Goal: Information Seeking & Learning: Learn about a topic

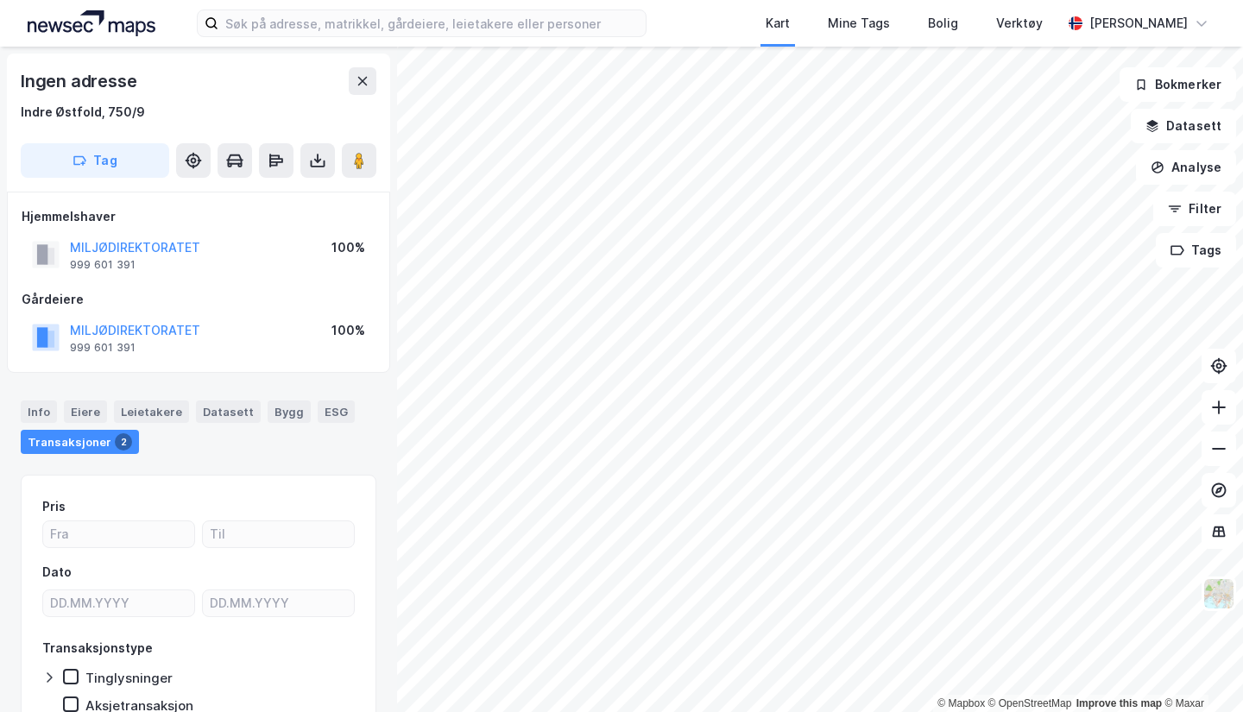
scroll to position [4, 0]
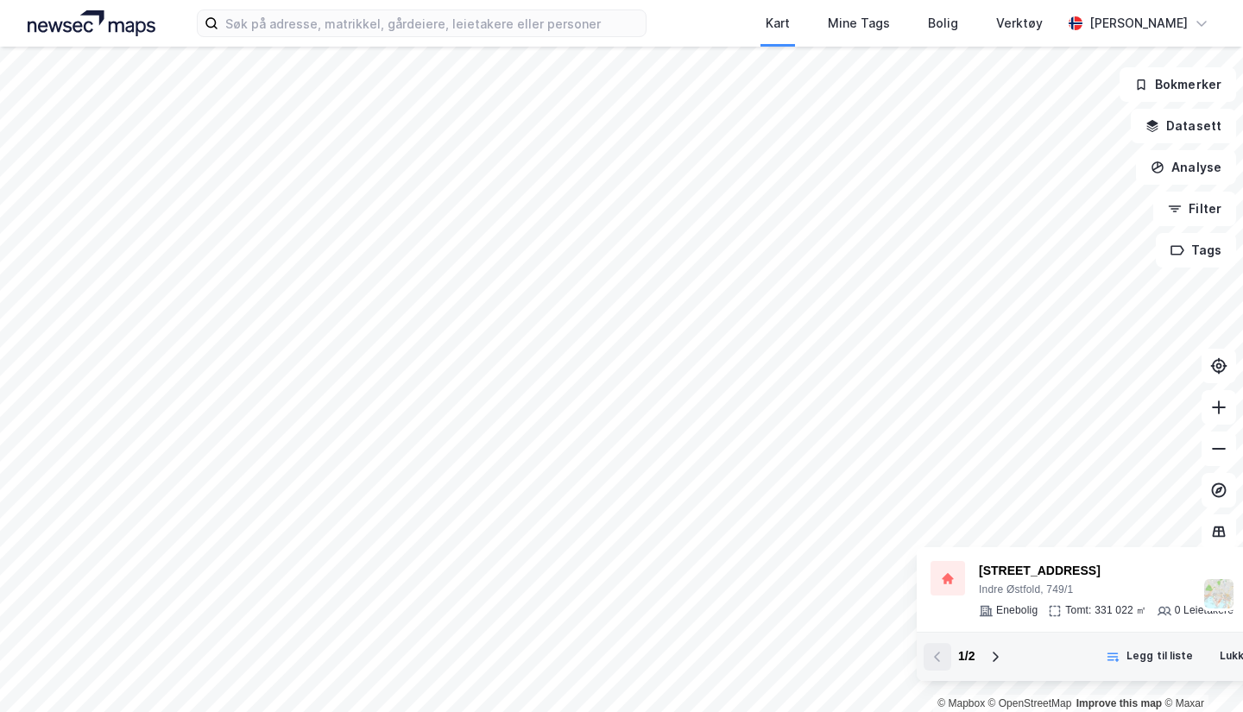
click at [994, 664] on button at bounding box center [996, 657] width 28 height 28
click at [933, 654] on icon at bounding box center [938, 657] width 14 height 14
click at [994, 560] on div "[STREET_ADDRESS], 749/1 Enebolig Tomt: 331 022 ㎡ 0 Leietakere" at bounding box center [1089, 589] width 345 height 85
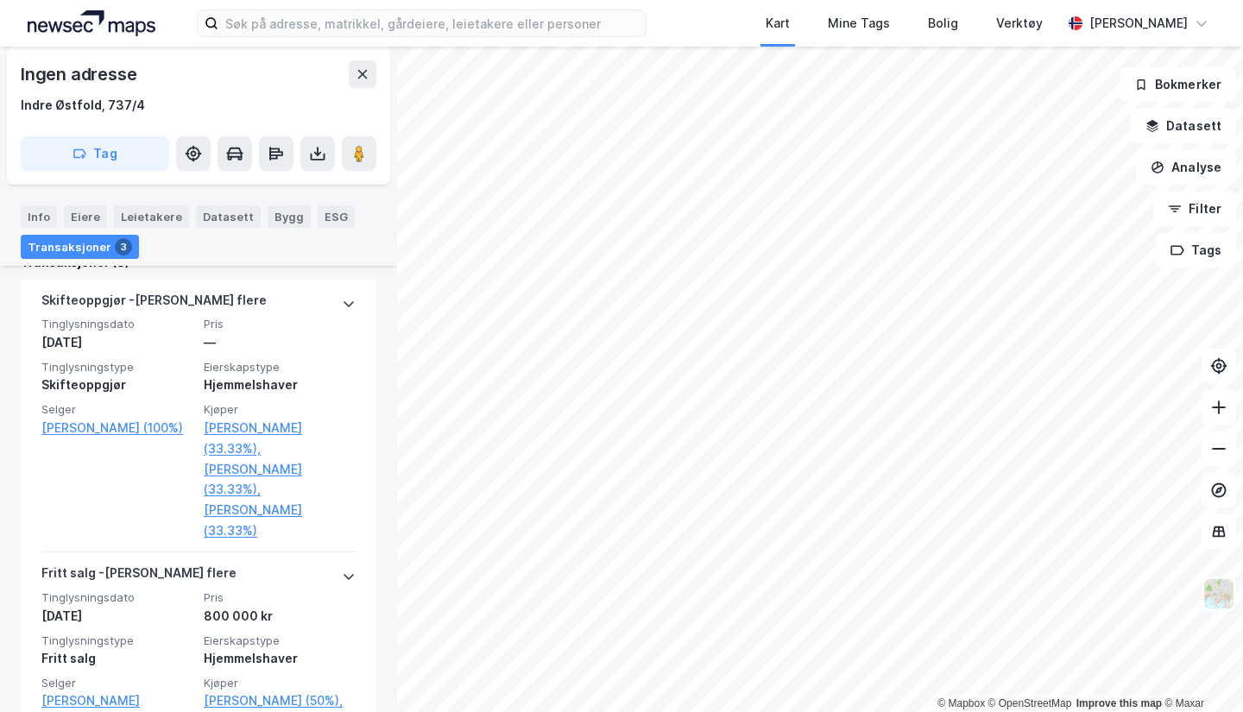
scroll to position [728, 0]
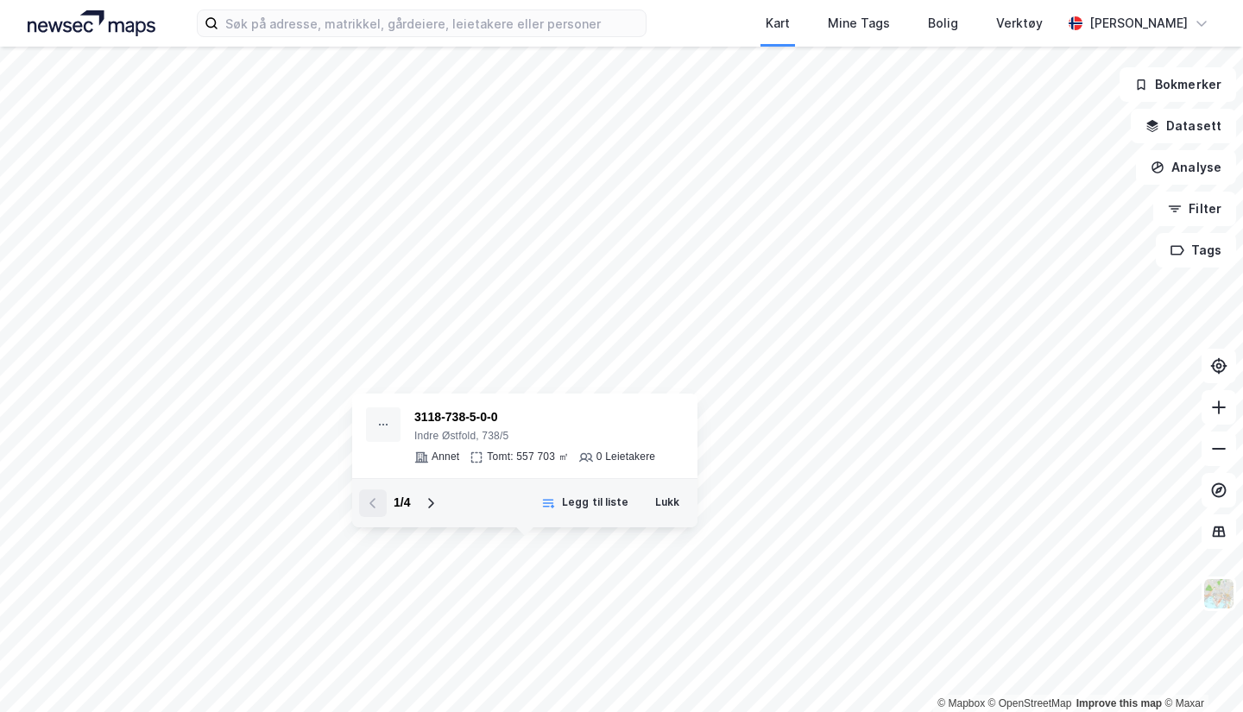
click at [439, 416] on div "3118-738-5-0-0" at bounding box center [534, 418] width 241 height 21
